Goal: Information Seeking & Learning: Compare options

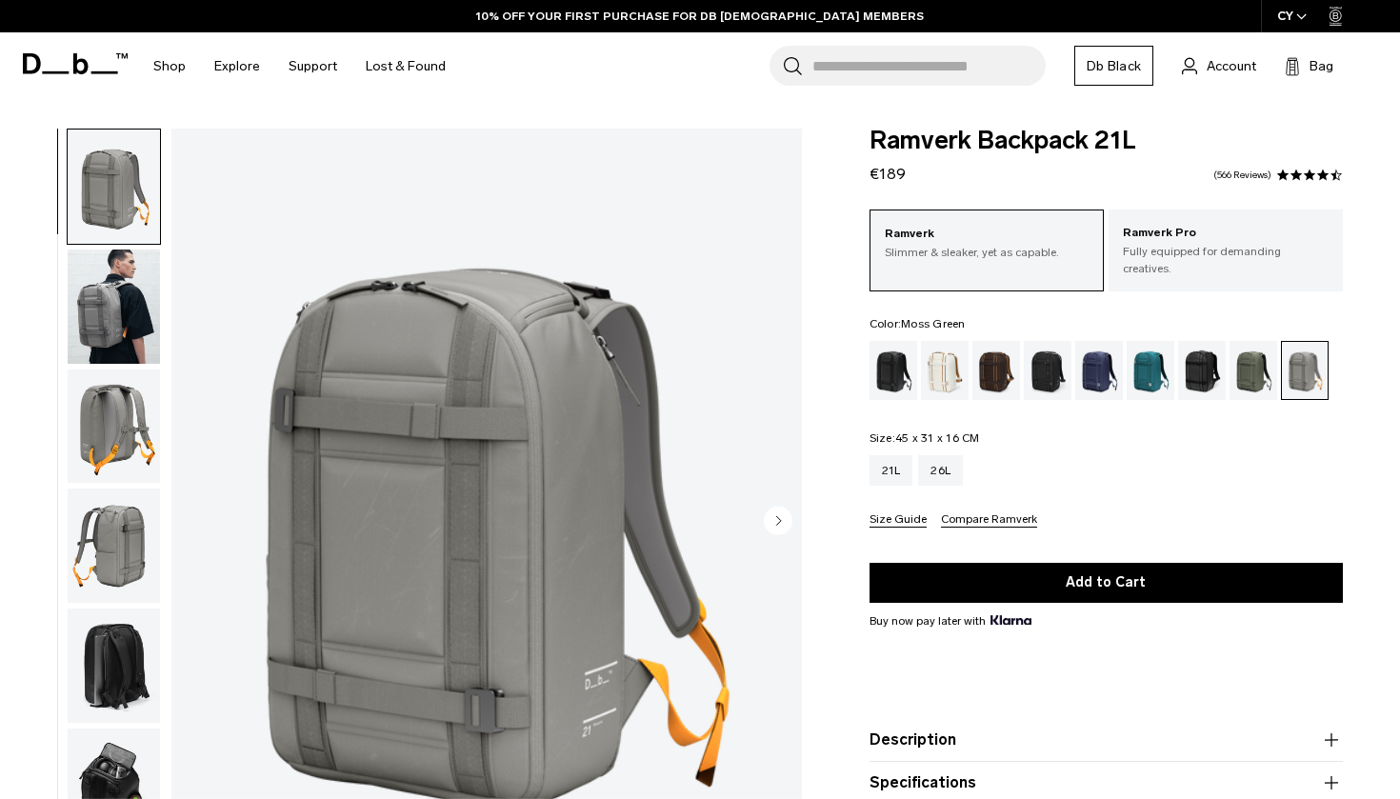
click at [1255, 354] on div "Moss Green" at bounding box center [1254, 370] width 49 height 59
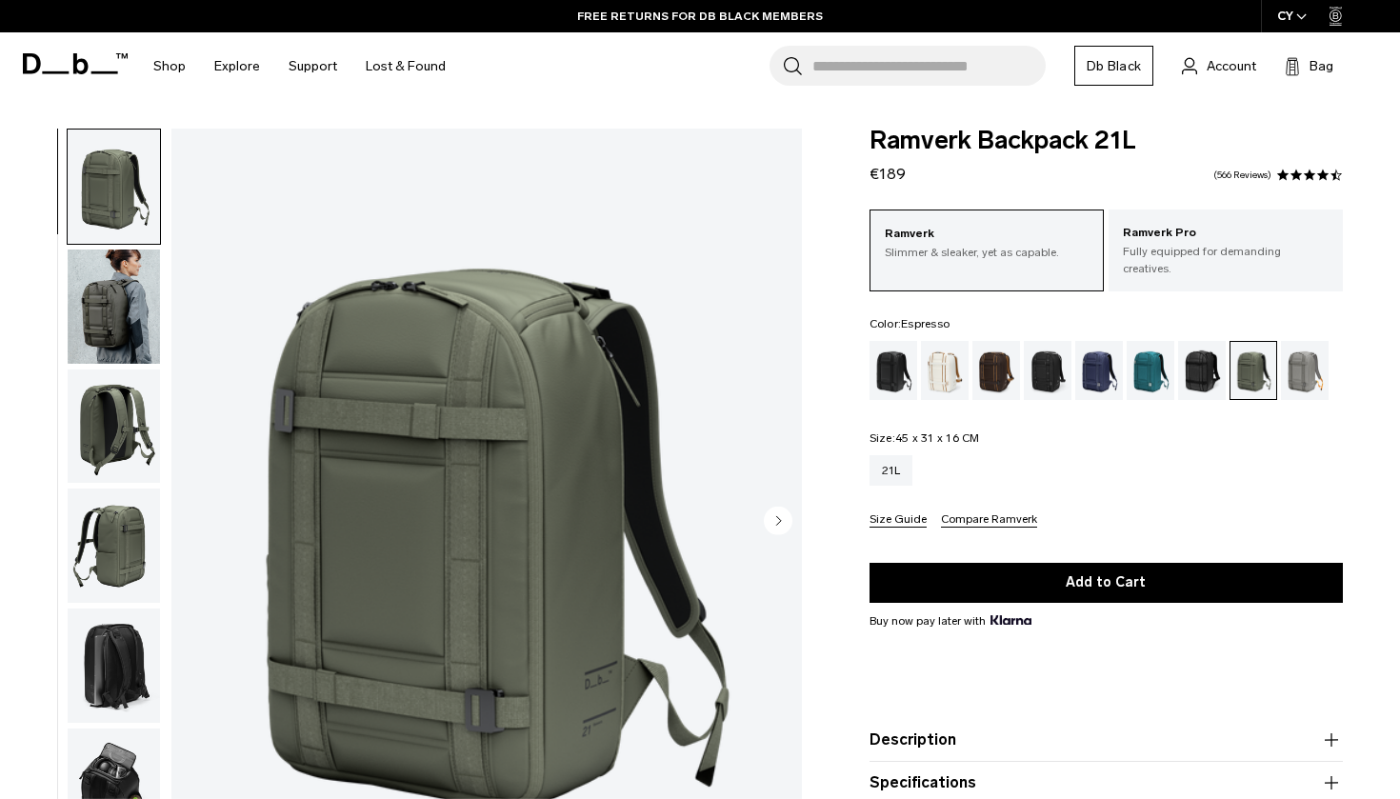
click at [996, 361] on div "Espresso" at bounding box center [997, 370] width 49 height 59
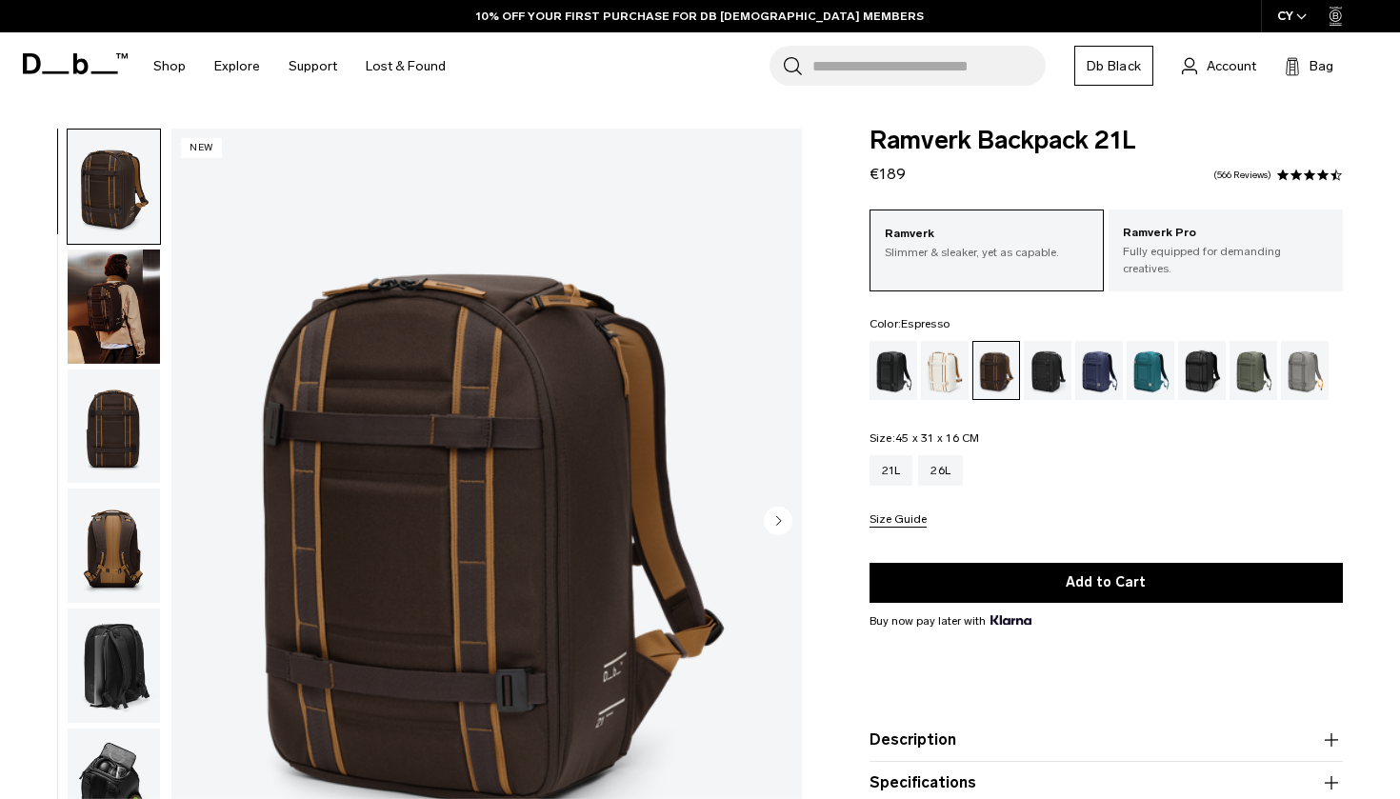
click at [103, 414] on img "button" at bounding box center [114, 427] width 92 height 114
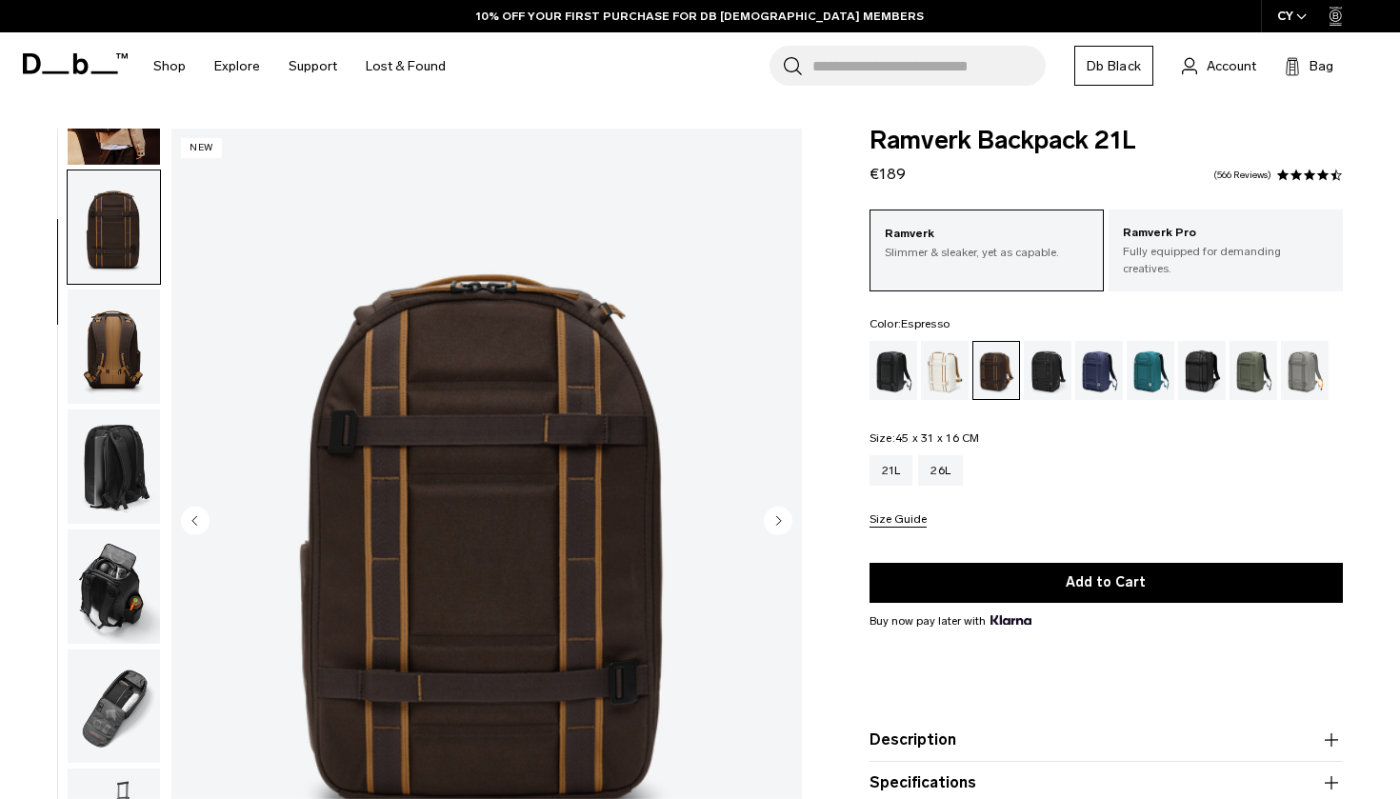
scroll to position [243, 0]
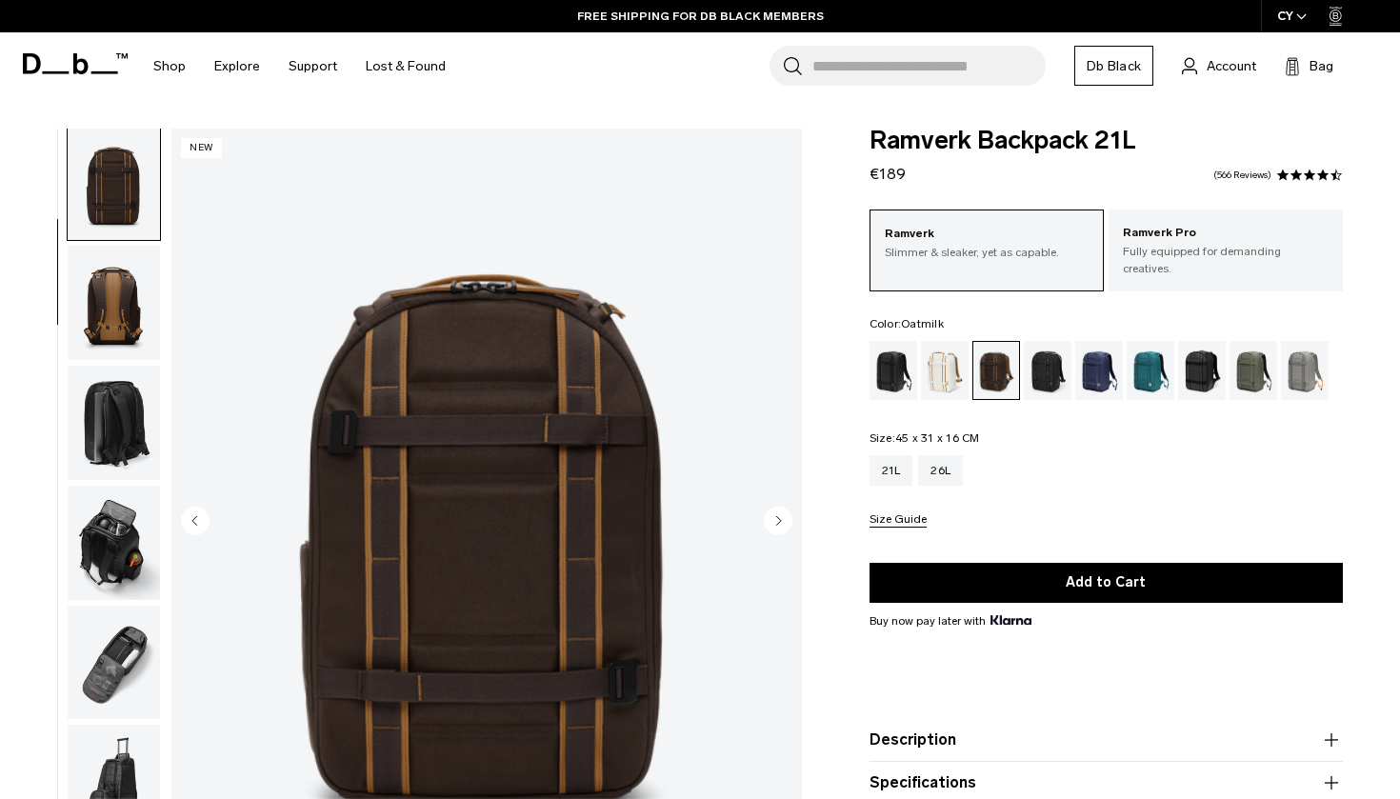
click at [943, 355] on div "Oatmilk" at bounding box center [945, 370] width 49 height 59
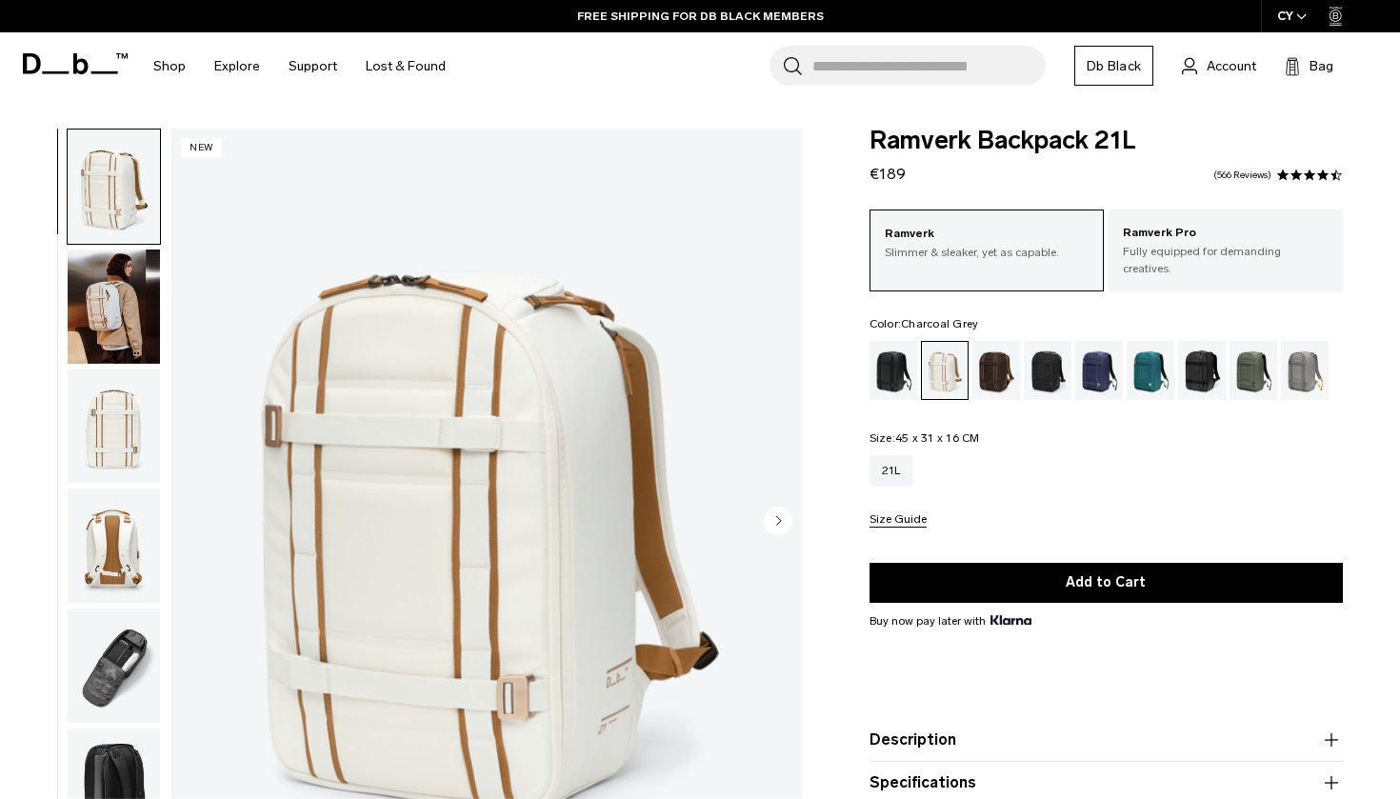
click at [1049, 362] on div "Charcoal Grey" at bounding box center [1048, 370] width 49 height 59
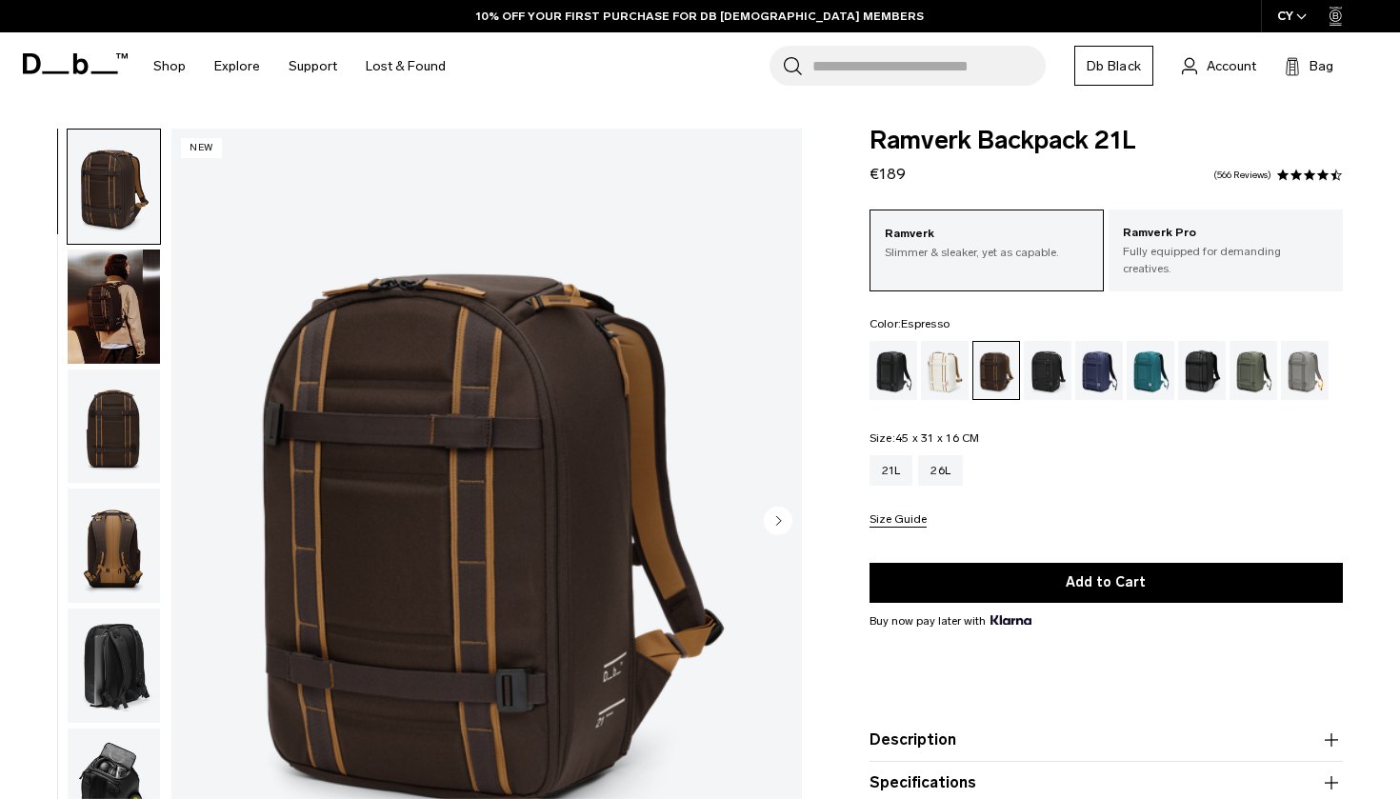
click at [116, 441] on img "button" at bounding box center [114, 427] width 92 height 114
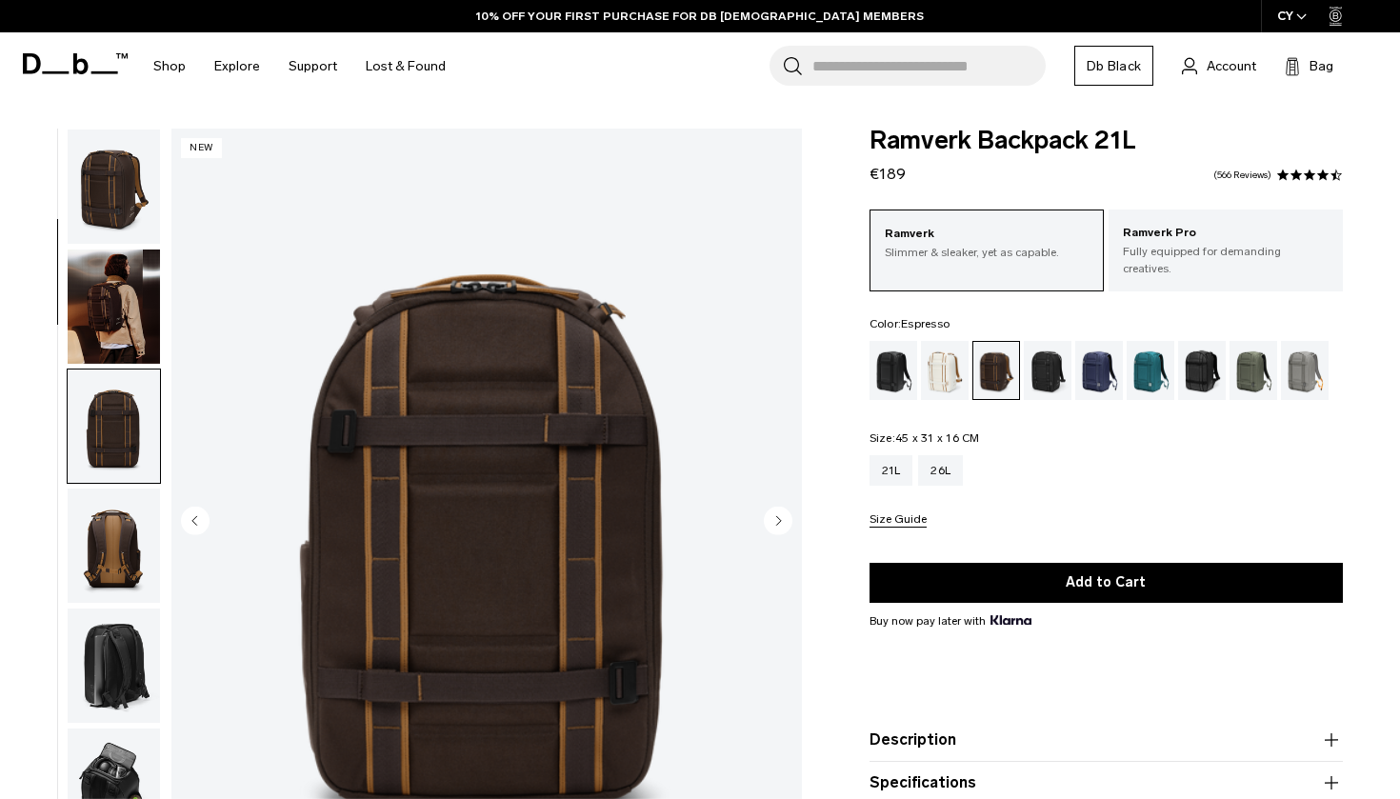
scroll to position [243, 0]
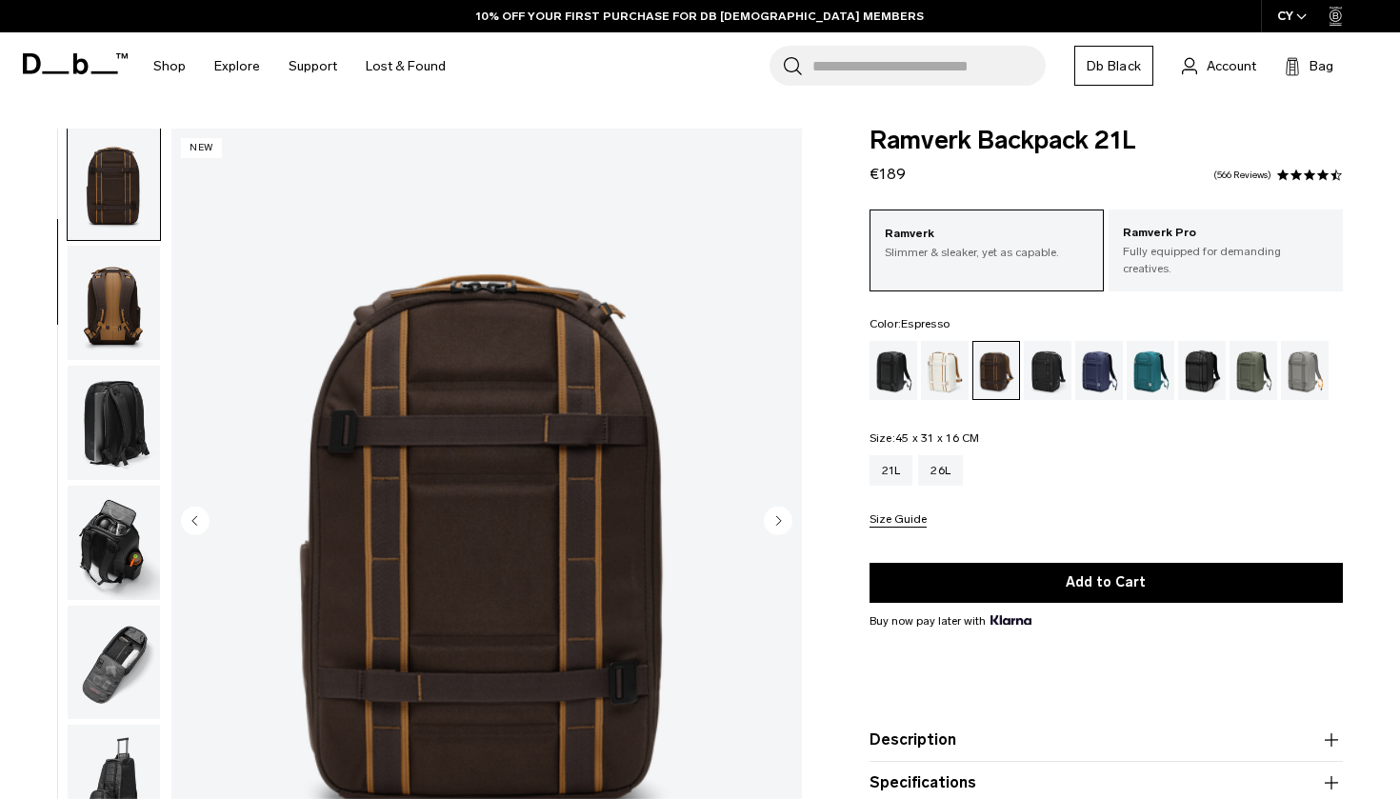
click at [127, 557] on img "button" at bounding box center [114, 543] width 92 height 114
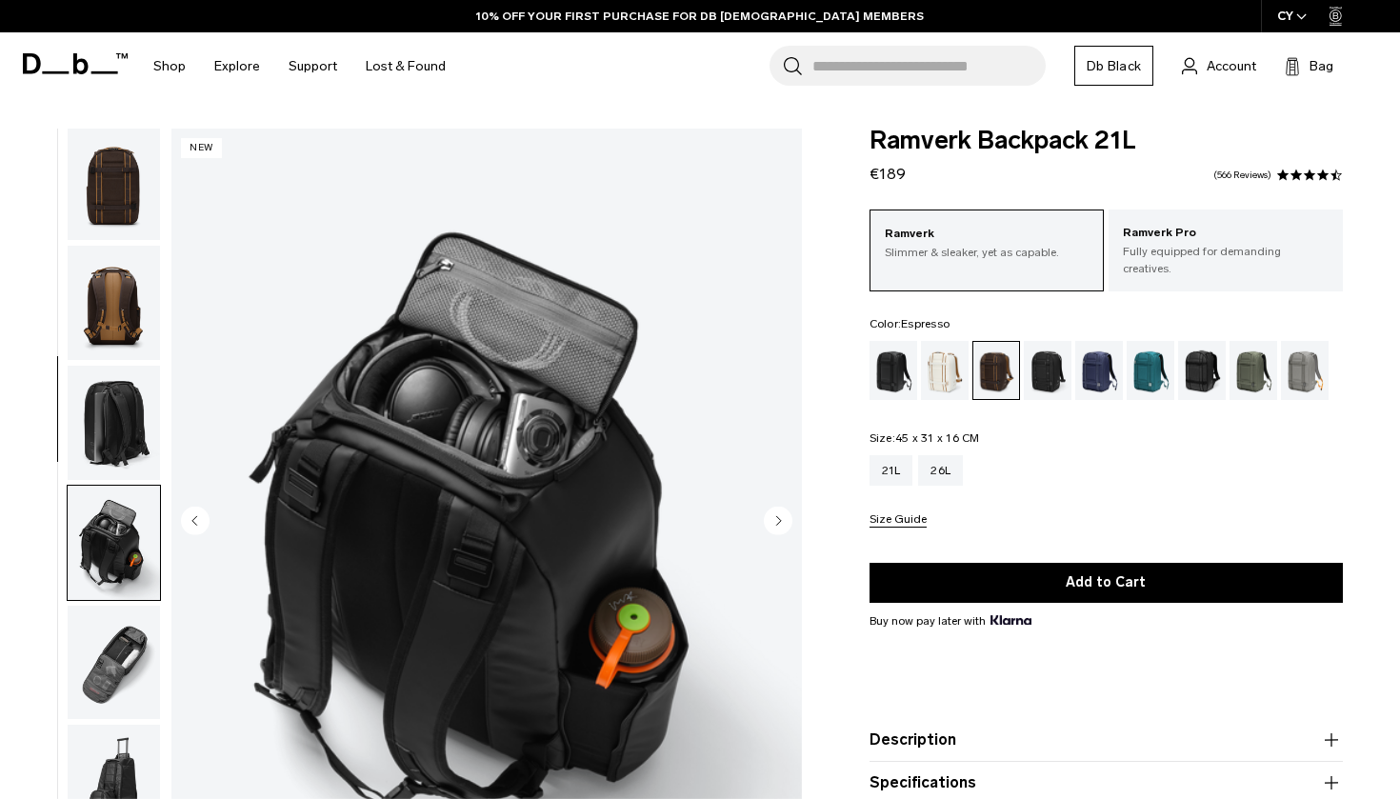
scroll to position [606, 0]
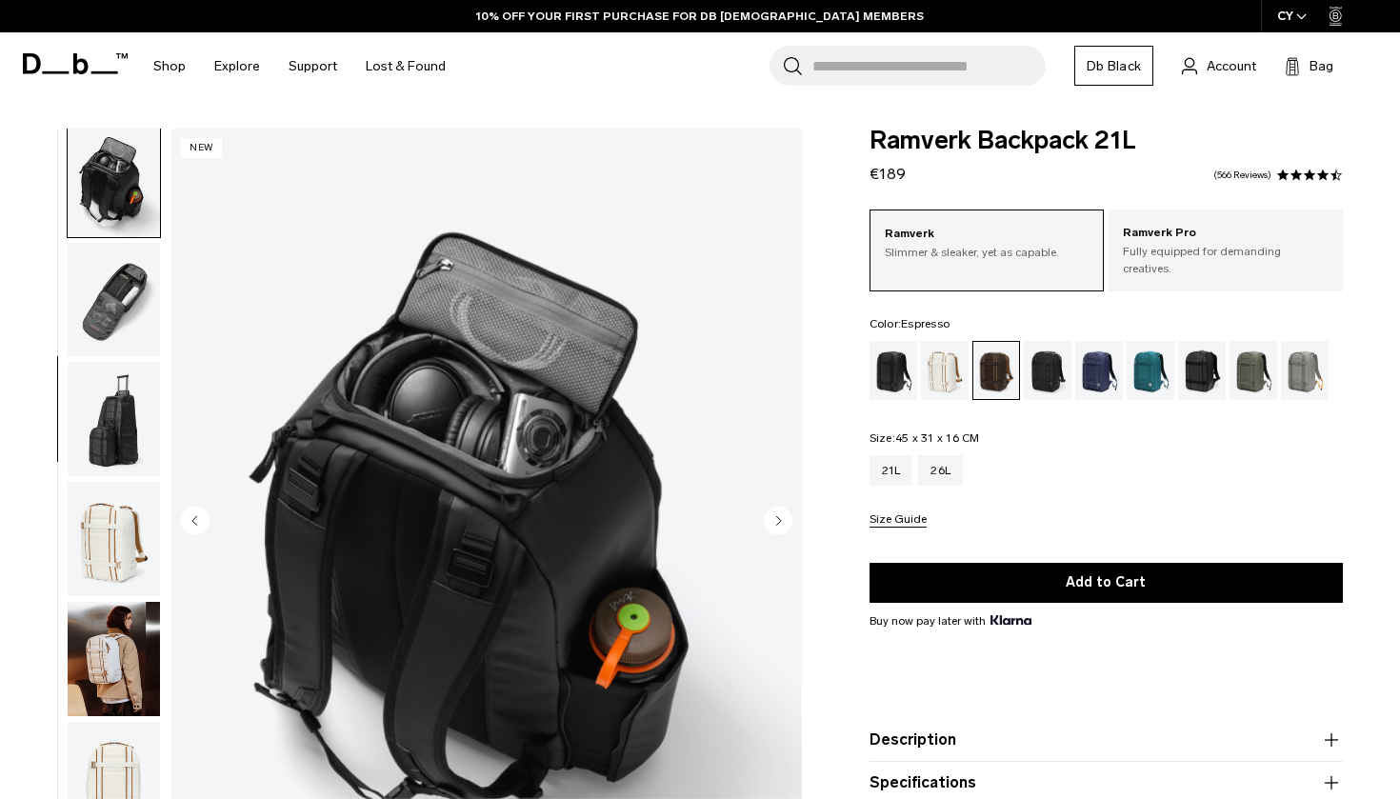
click at [121, 554] on img "button" at bounding box center [114, 539] width 92 height 114
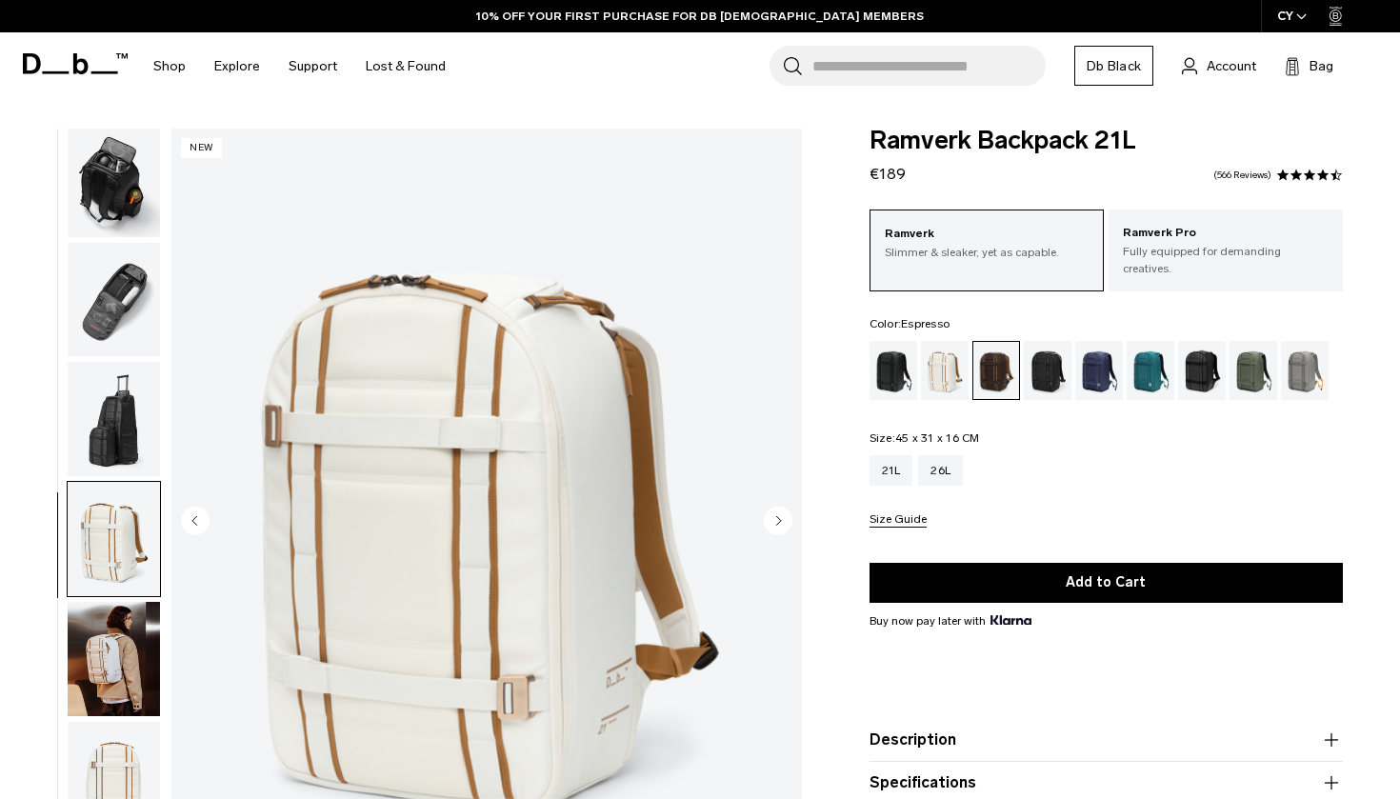
scroll to position [970, 0]
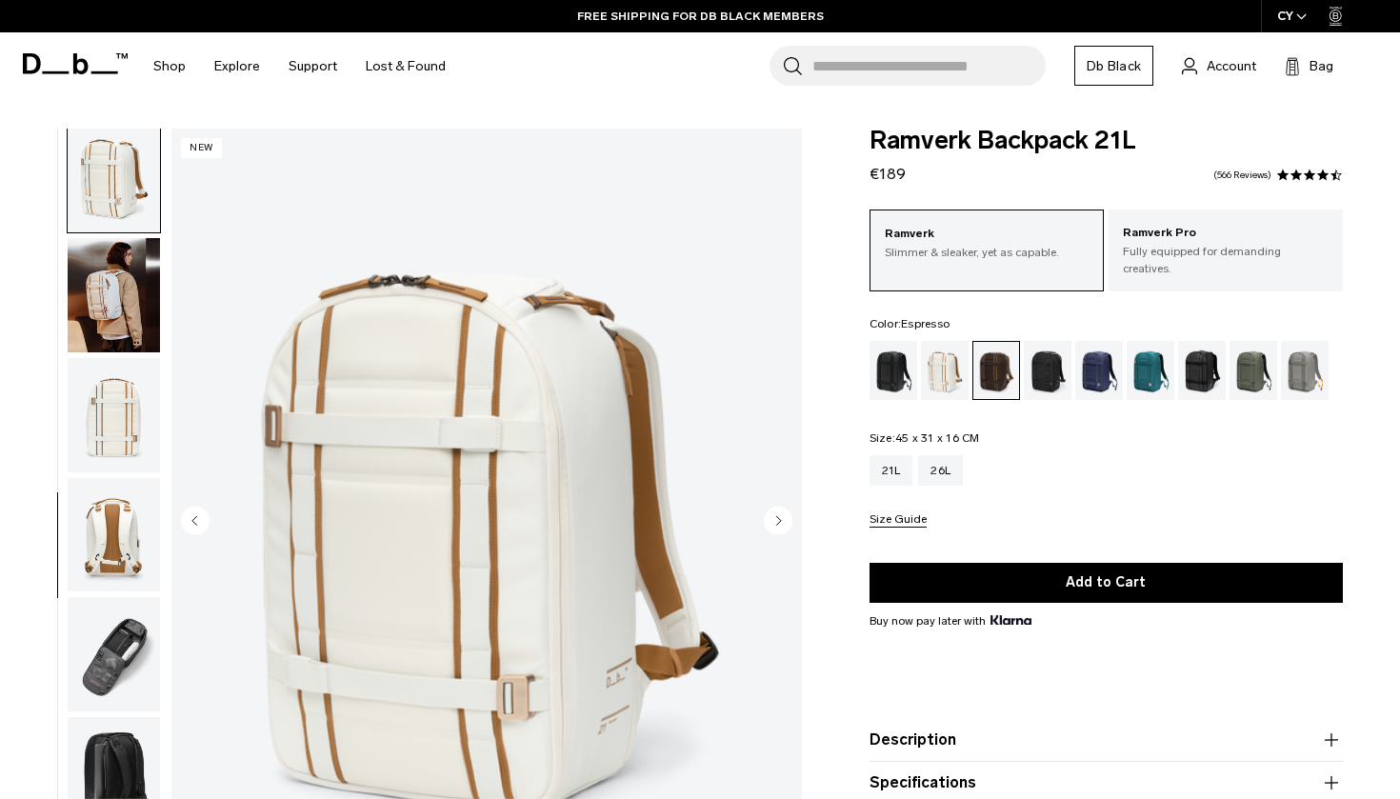
click at [115, 333] on img "button" at bounding box center [114, 295] width 92 height 114
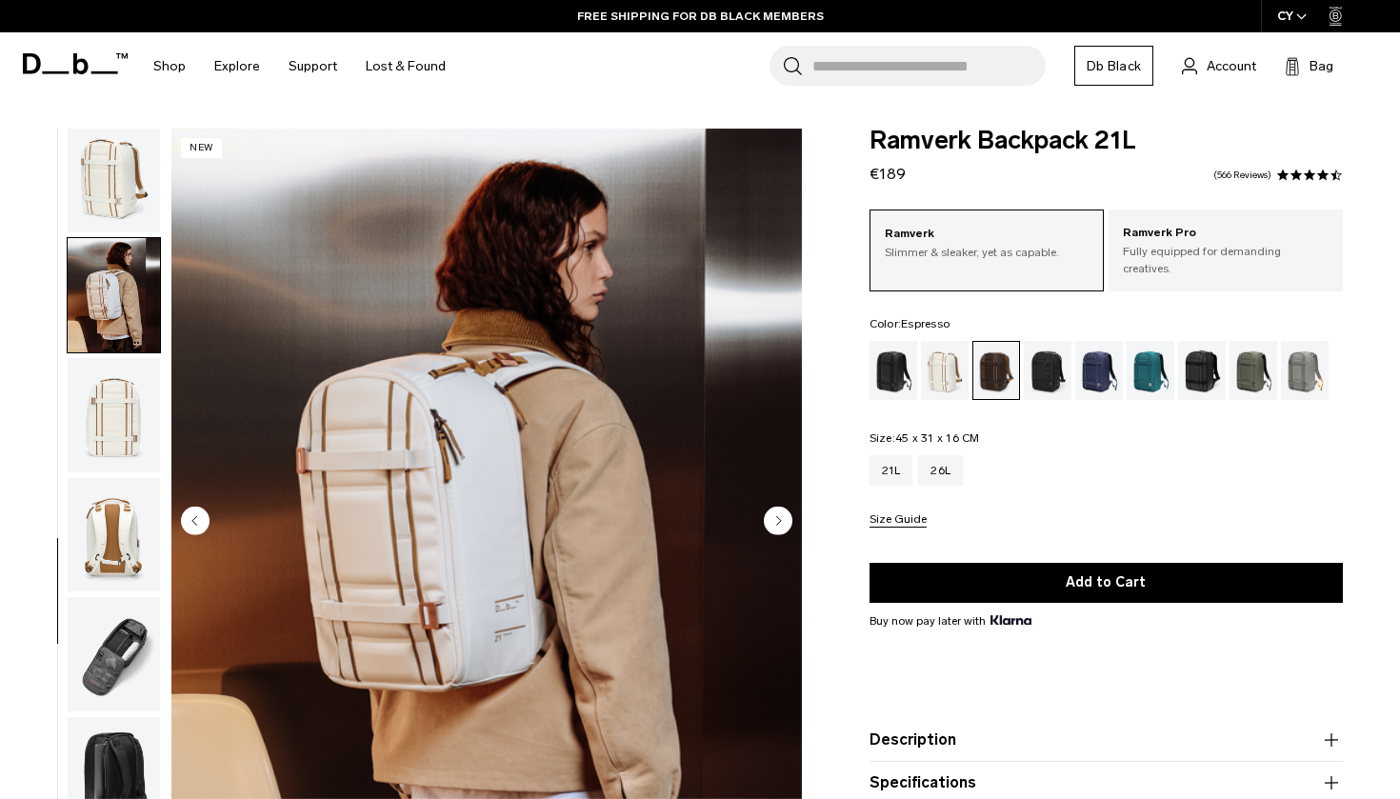
scroll to position [1091, 0]
